Goal: Transaction & Acquisition: Subscribe to service/newsletter

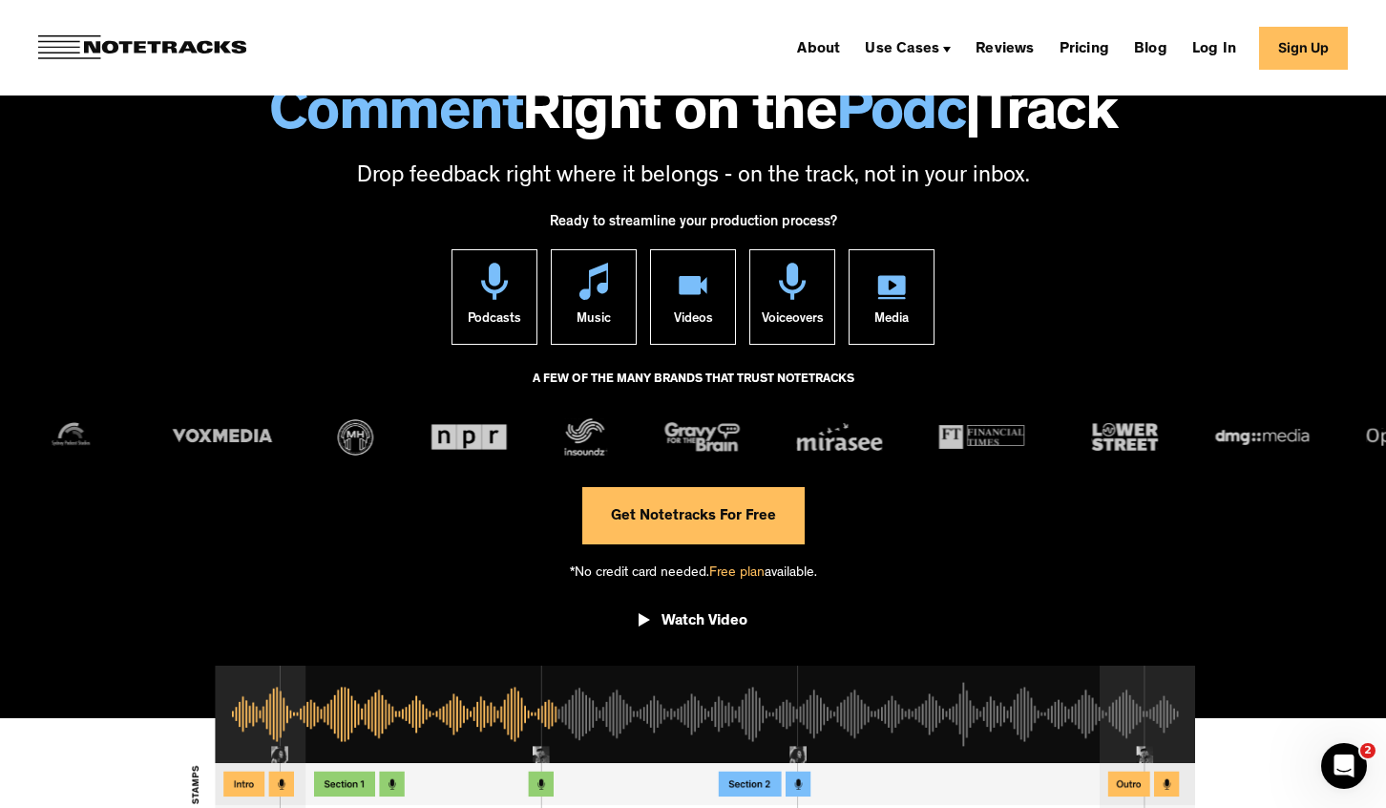
scroll to position [134, 0]
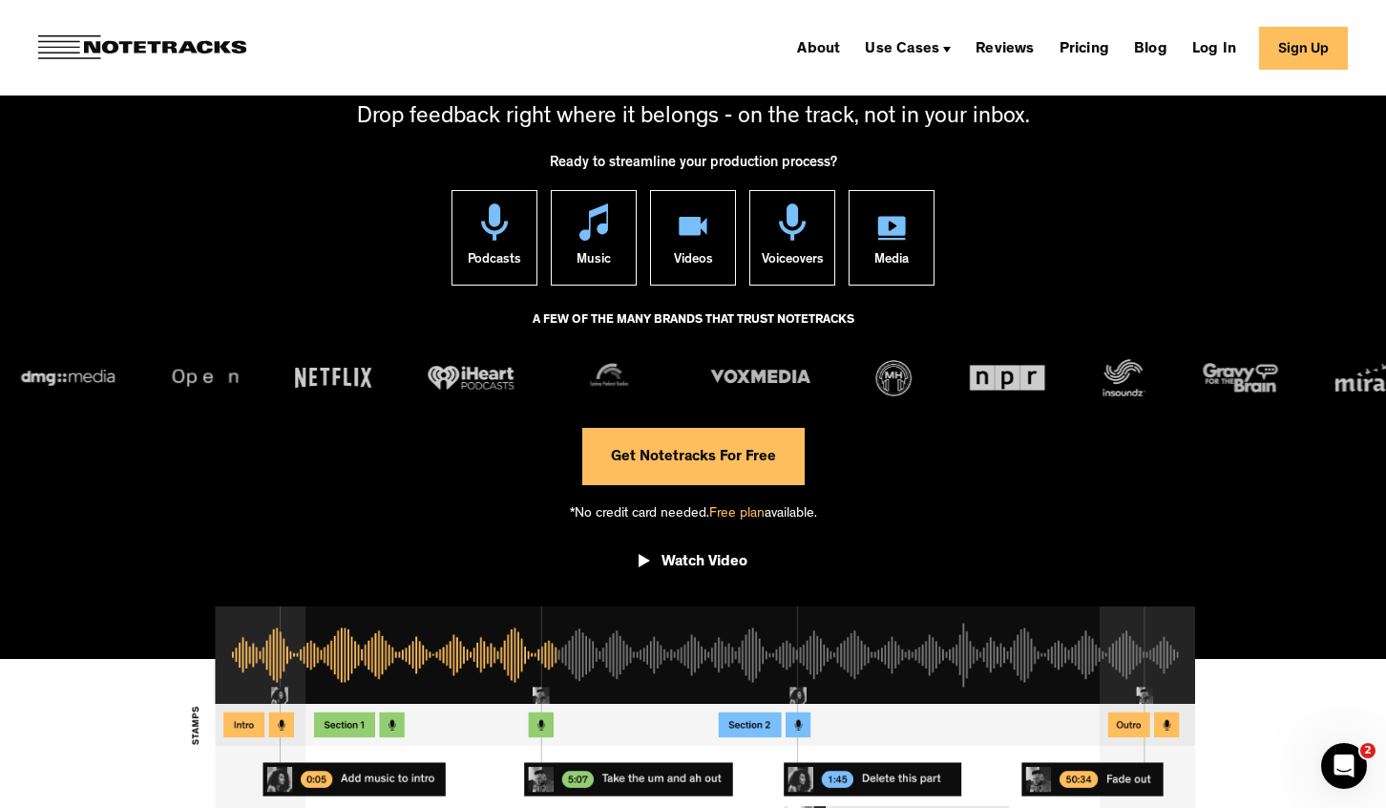
click at [682, 461] on link "Get Notetracks For Free" at bounding box center [693, 456] width 222 height 57
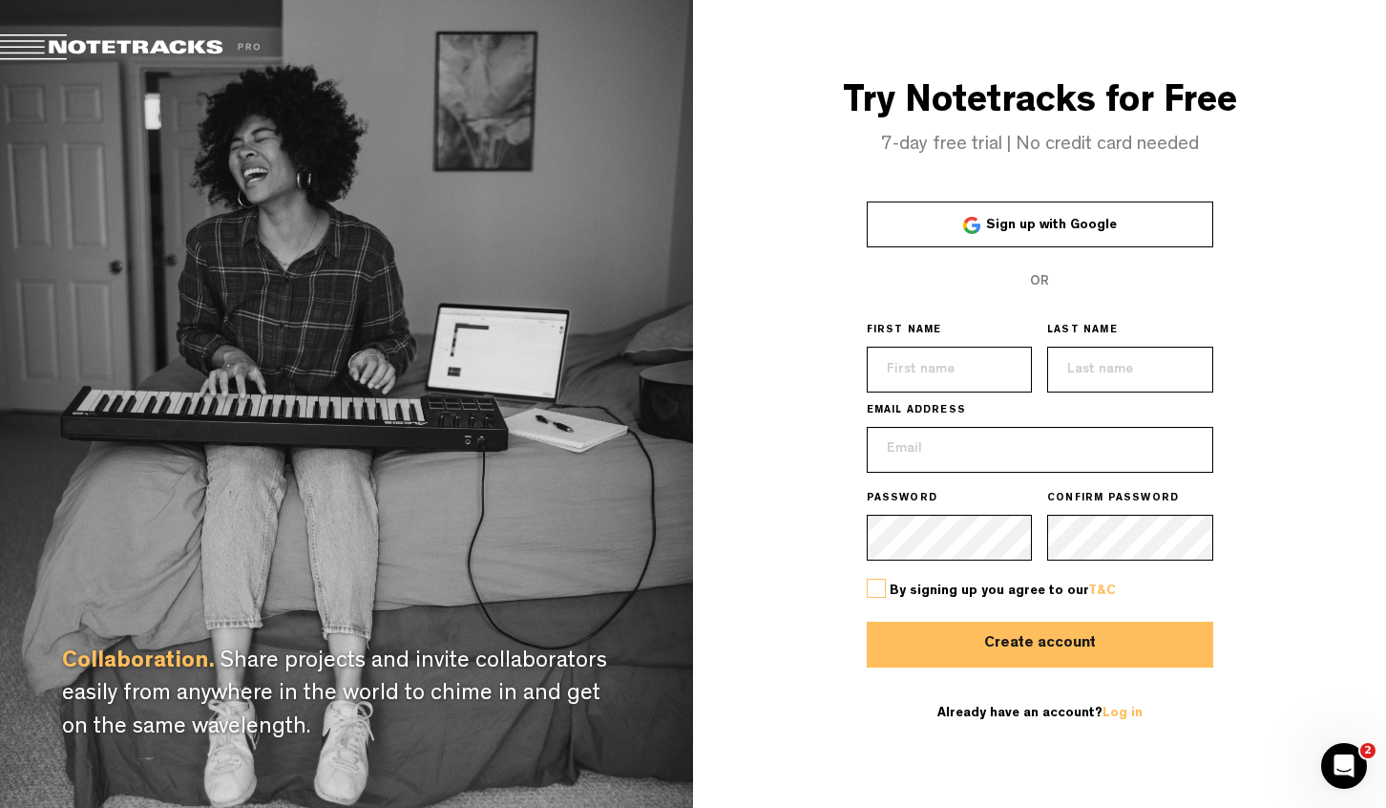
click at [947, 386] on input "text" at bounding box center [950, 369] width 166 height 46
type input "dave"
click at [1084, 378] on input "text" at bounding box center [1130, 369] width 166 height 46
type input "egan"
click at [1018, 466] on input "email" at bounding box center [1040, 450] width 346 height 46
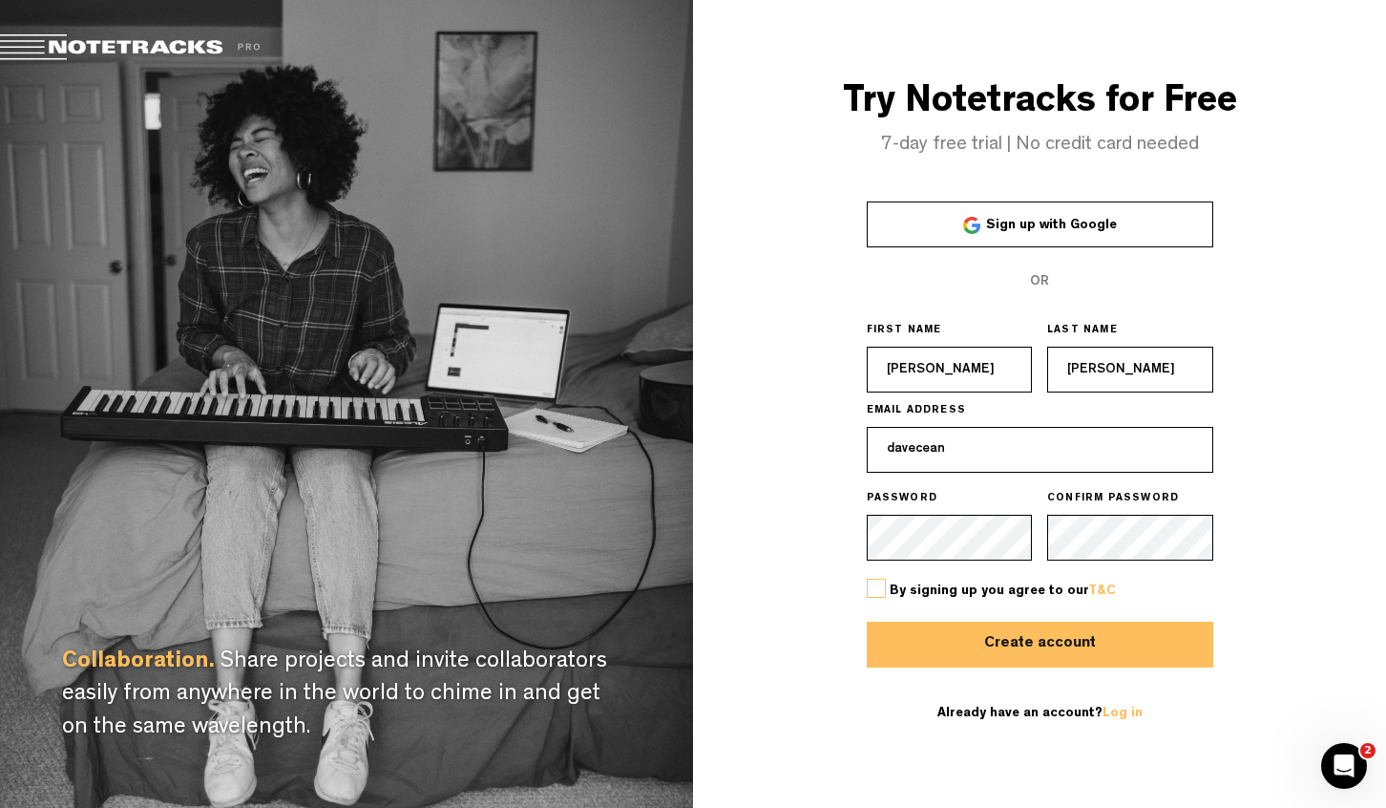
type input "davecean"
click at [1166, 304] on form "Sign up with Google OR FIRST NAME dave LAST NAME egan EMAIL ADDRESS davecean PA…" at bounding box center [1040, 471] width 346 height 541
click at [1121, 713] on link "Log in" at bounding box center [1122, 712] width 40 height 13
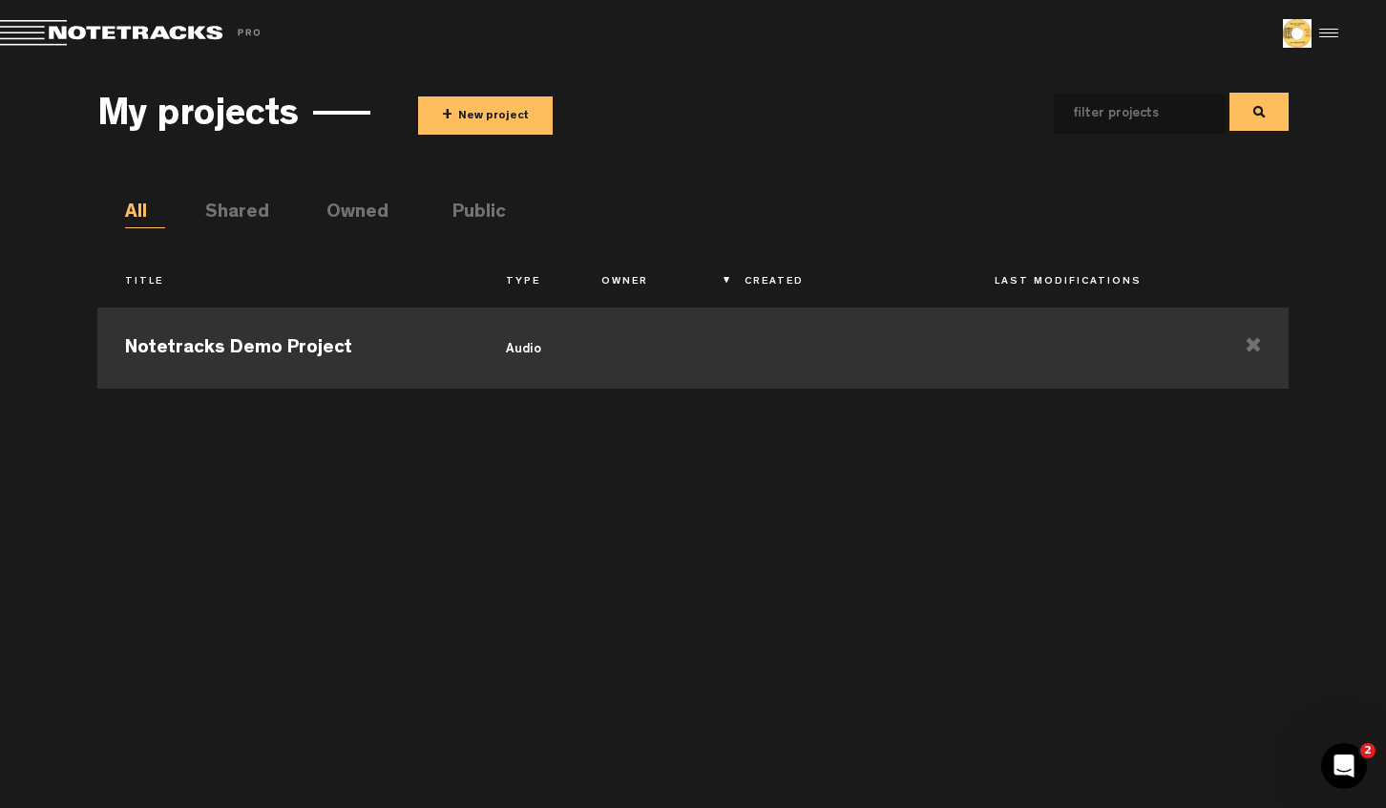
click at [522, 346] on td "audio" at bounding box center [525, 346] width 95 height 86
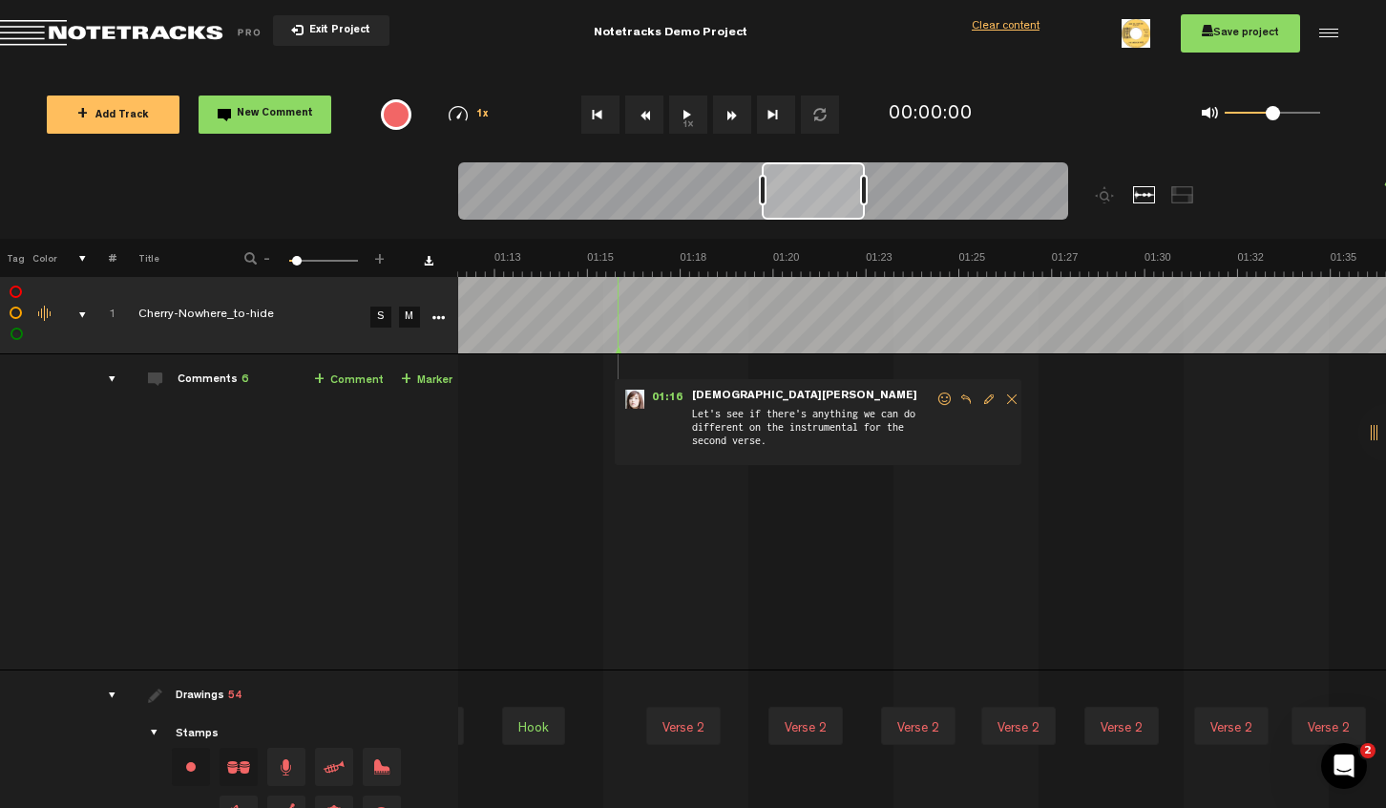
scroll to position [0, 2520]
